Goal: Navigation & Orientation: Go to known website

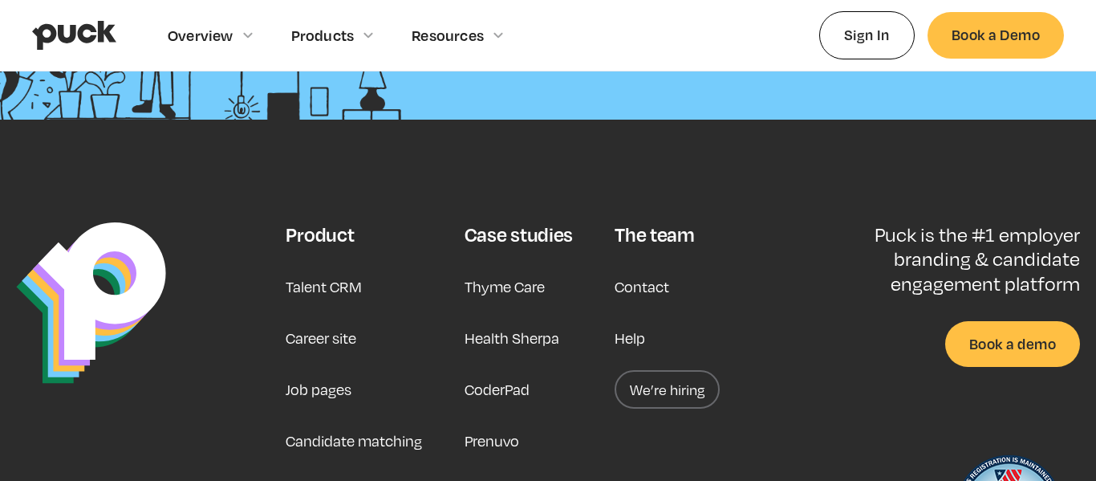
scroll to position [4043, 0]
click at [104, 282] on img at bounding box center [91, 302] width 150 height 161
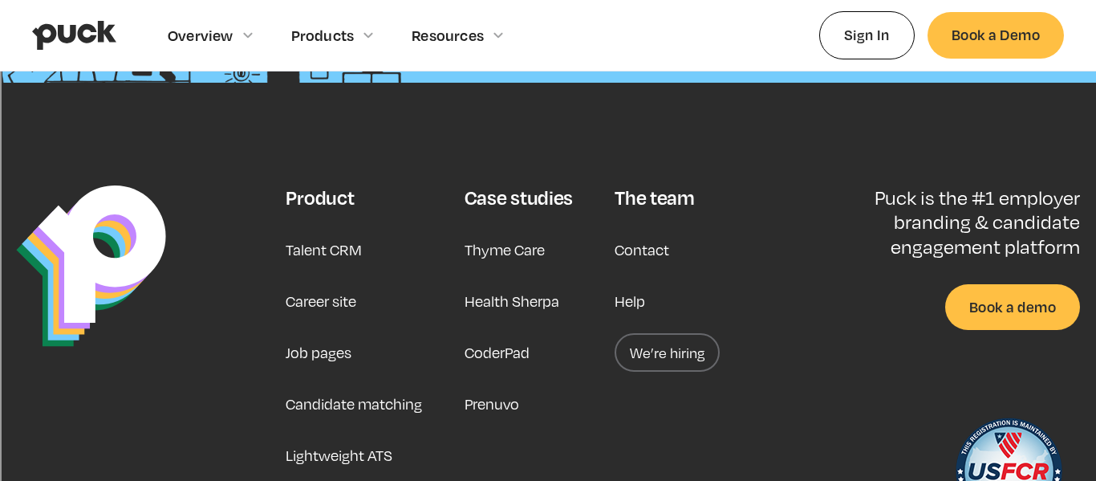
scroll to position [4082, 0]
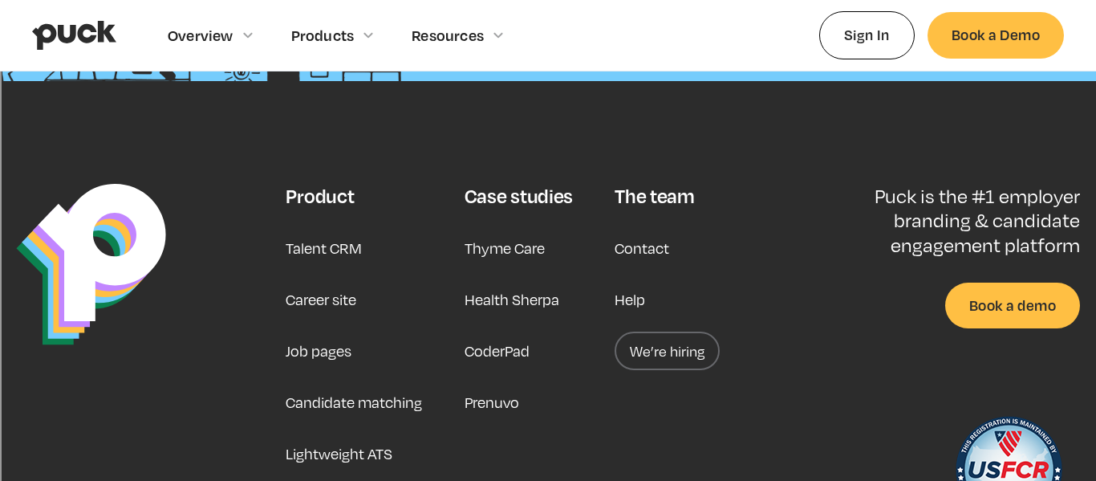
click at [185, 223] on link at bounding box center [143, 360] width 254 height 353
click at [131, 239] on img at bounding box center [91, 264] width 150 height 161
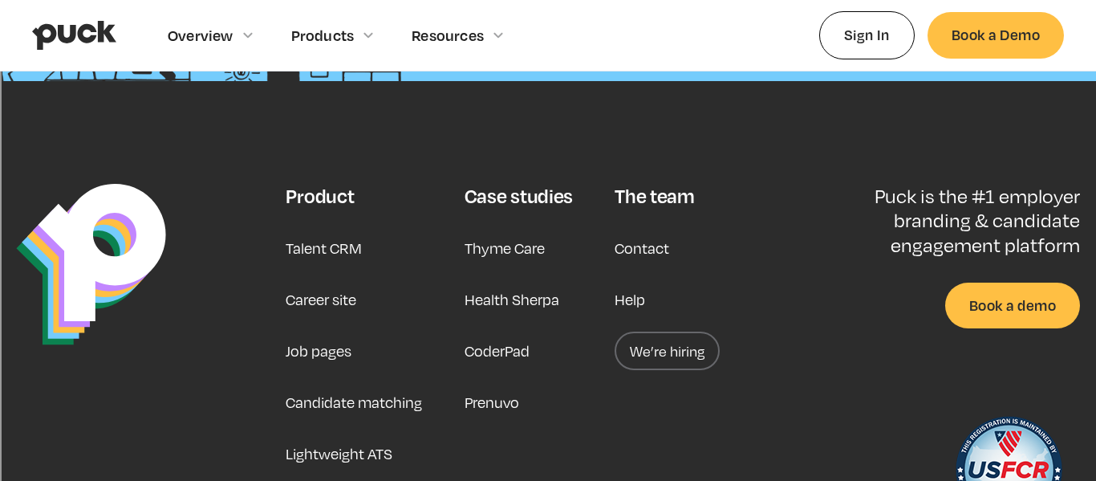
click at [131, 239] on img at bounding box center [91, 264] width 150 height 161
click at [148, 225] on img at bounding box center [91, 264] width 150 height 161
click at [136, 224] on img at bounding box center [91, 264] width 150 height 161
click at [80, 274] on img at bounding box center [91, 264] width 150 height 161
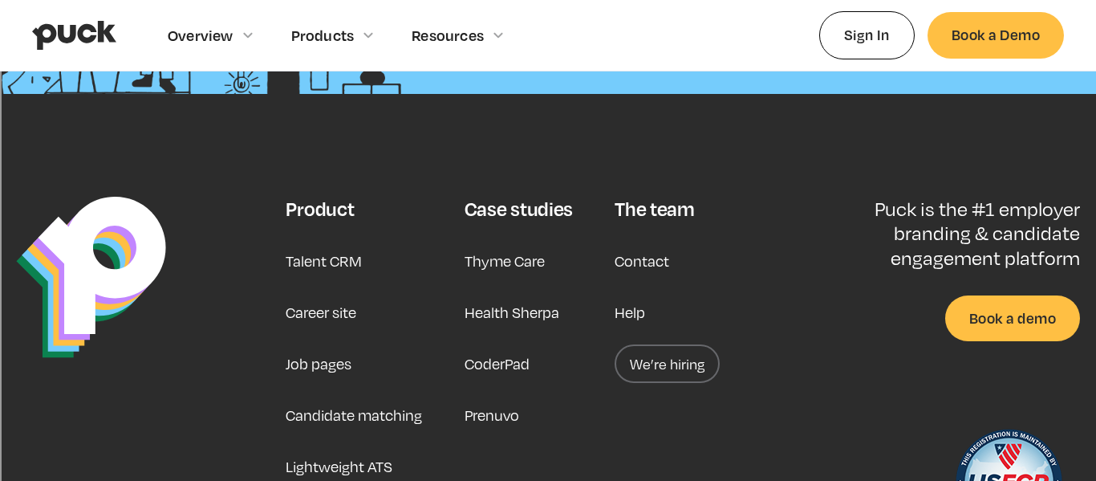
scroll to position [4059, 0]
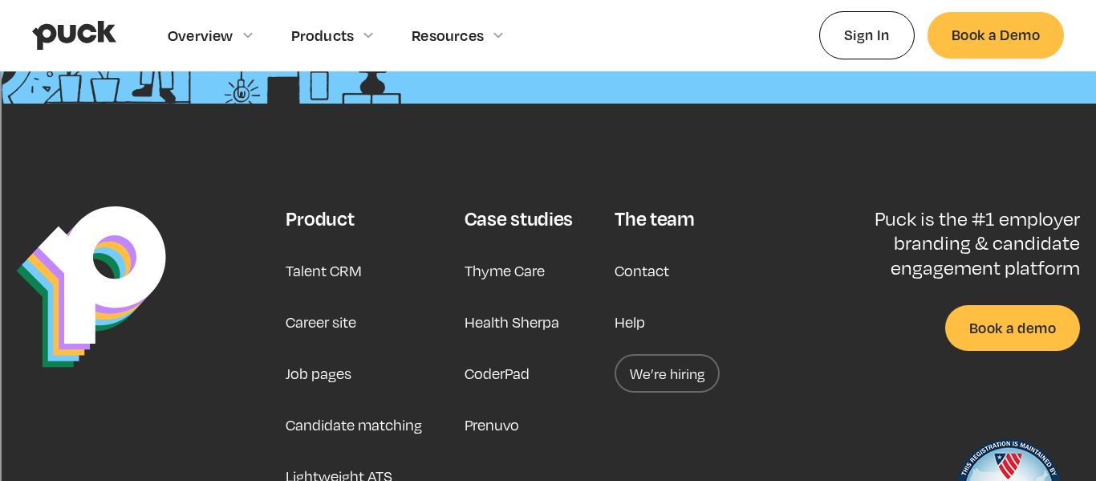
click at [115, 292] on img at bounding box center [91, 286] width 150 height 161
